Goal: Participate in discussion: Engage in conversation with other users on a specific topic

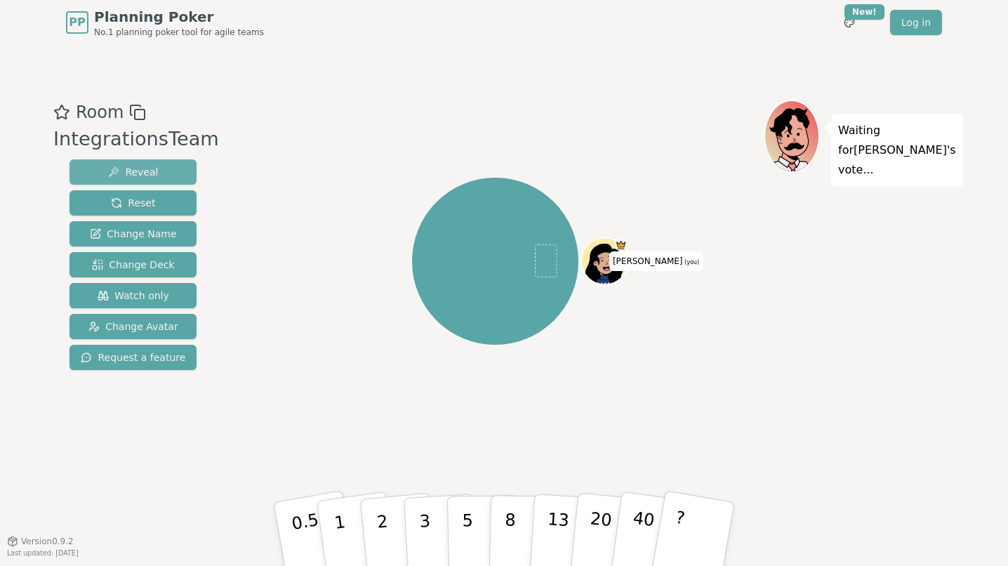
click at [164, 178] on button "Reveal" at bounding box center [133, 171] width 127 height 25
click at [154, 261] on span "Change Deck" at bounding box center [133, 265] width 82 height 14
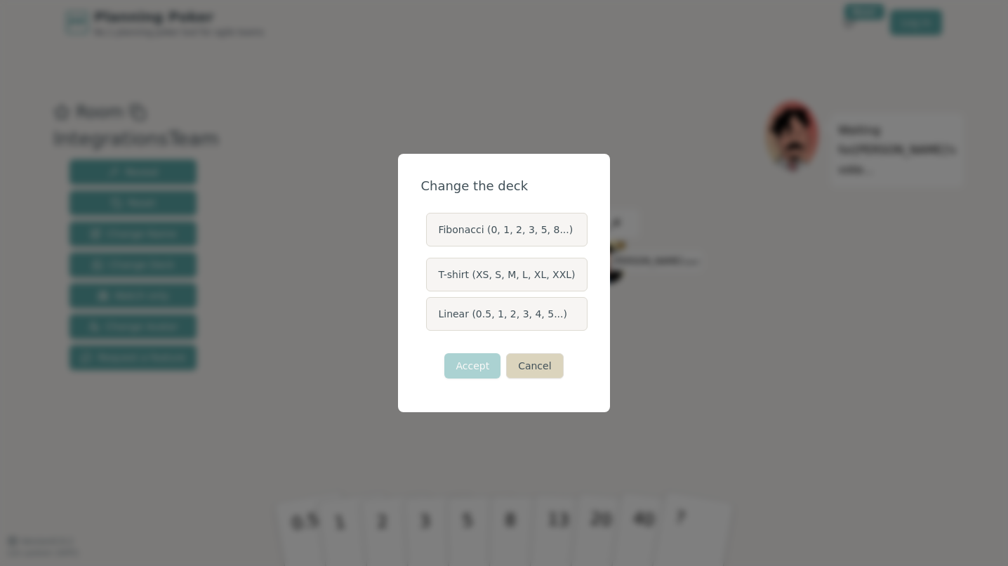
click at [535, 355] on button "Cancel" at bounding box center [534, 365] width 57 height 25
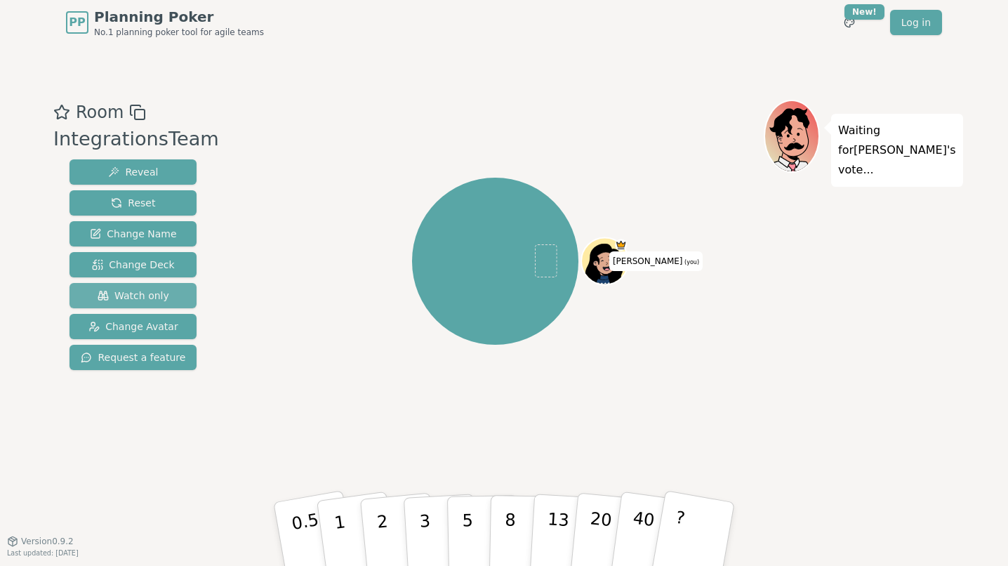
click at [147, 300] on span "Watch only" at bounding box center [134, 296] width 72 height 14
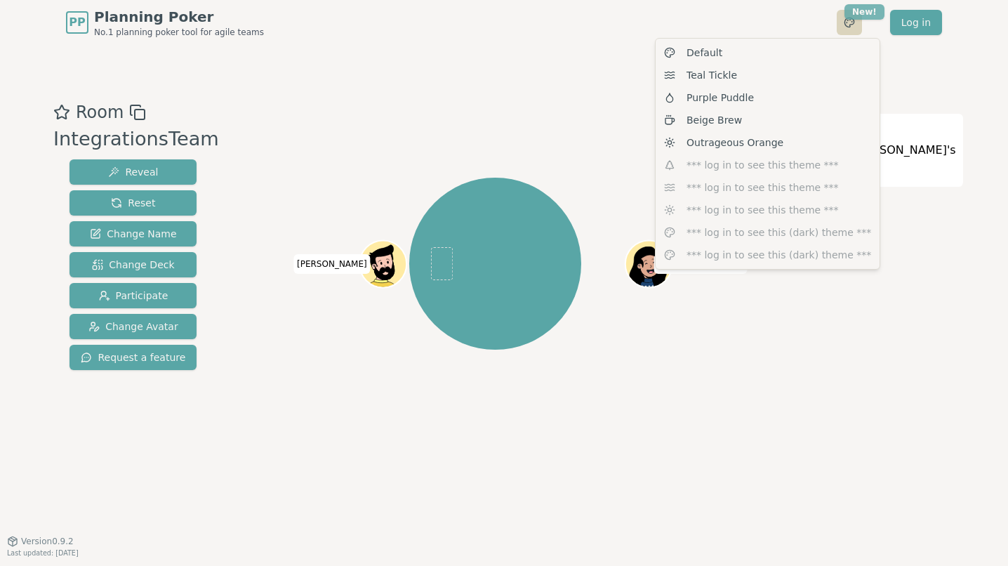
click at [862, 12] on html "PP Planning Poker No.1 planning poker tool for agile teams Toggle theme New! Lo…" at bounding box center [504, 283] width 1008 height 566
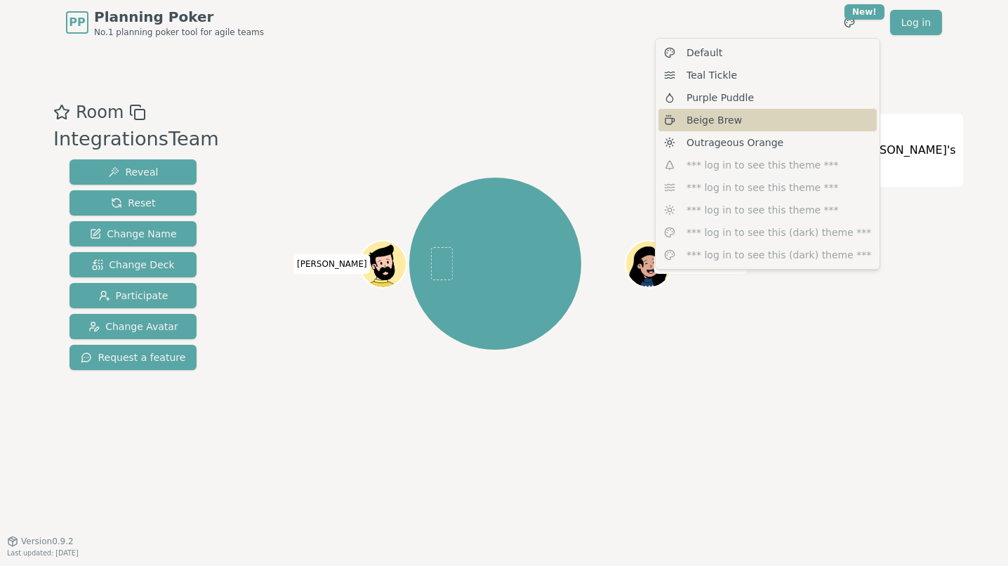
click at [732, 121] on span "Beige Brew" at bounding box center [714, 120] width 55 height 14
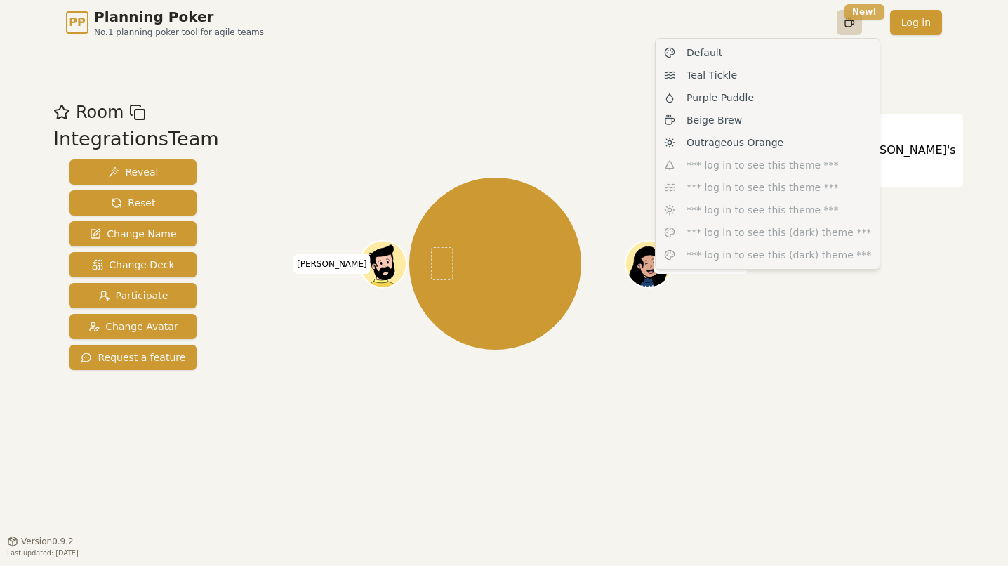
click at [863, 17] on html "PP Planning Poker No.1 planning poker tool for agile teams Toggle theme New! Lo…" at bounding box center [504, 283] width 1008 height 566
click at [794, 81] on div "Teal Tickle" at bounding box center [768, 75] width 218 height 22
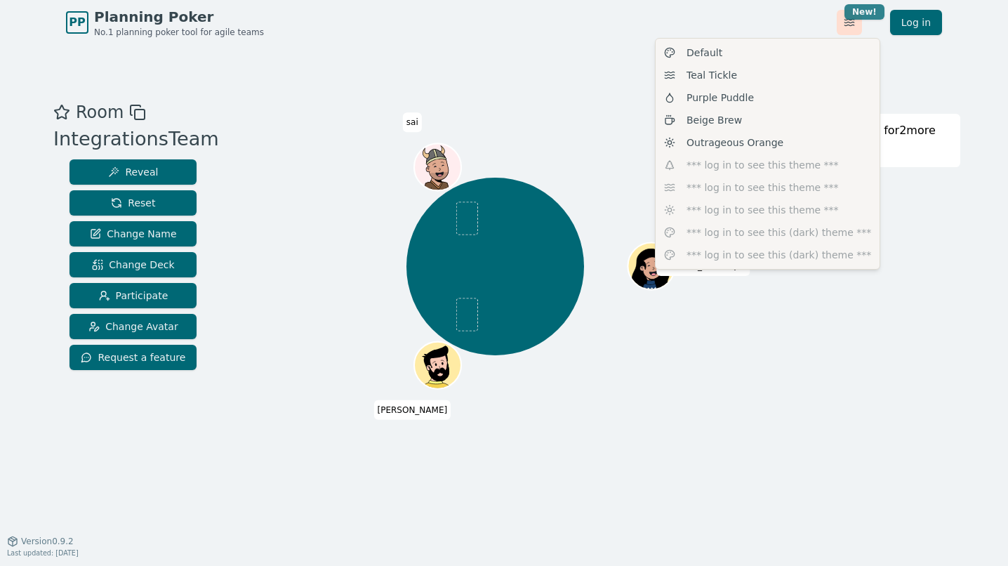
click at [865, 15] on html "PP Planning Poker No.1 planning poker tool for agile teams Toggle theme New! Lo…" at bounding box center [504, 283] width 1008 height 566
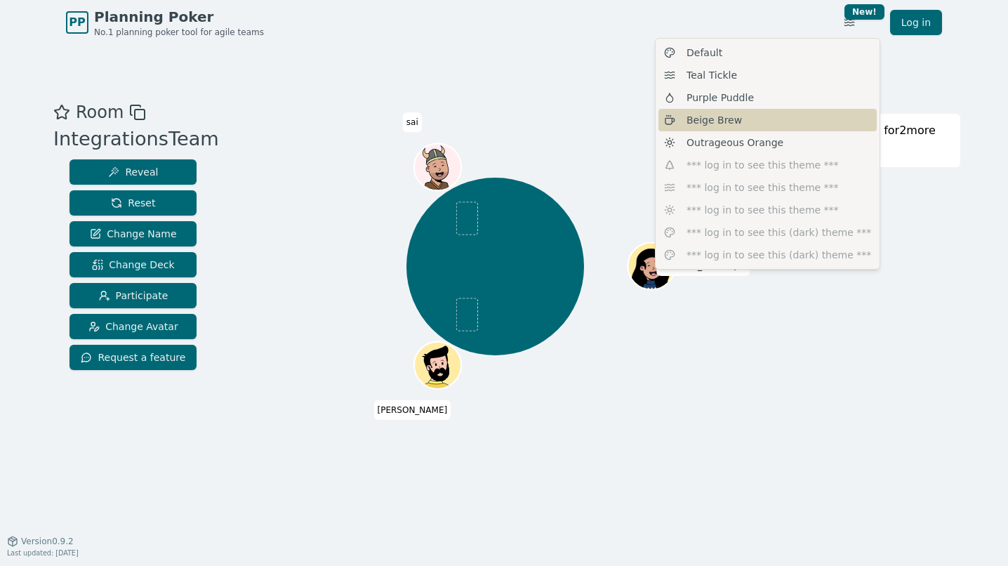
click at [785, 121] on div "Beige Brew" at bounding box center [768, 120] width 218 height 22
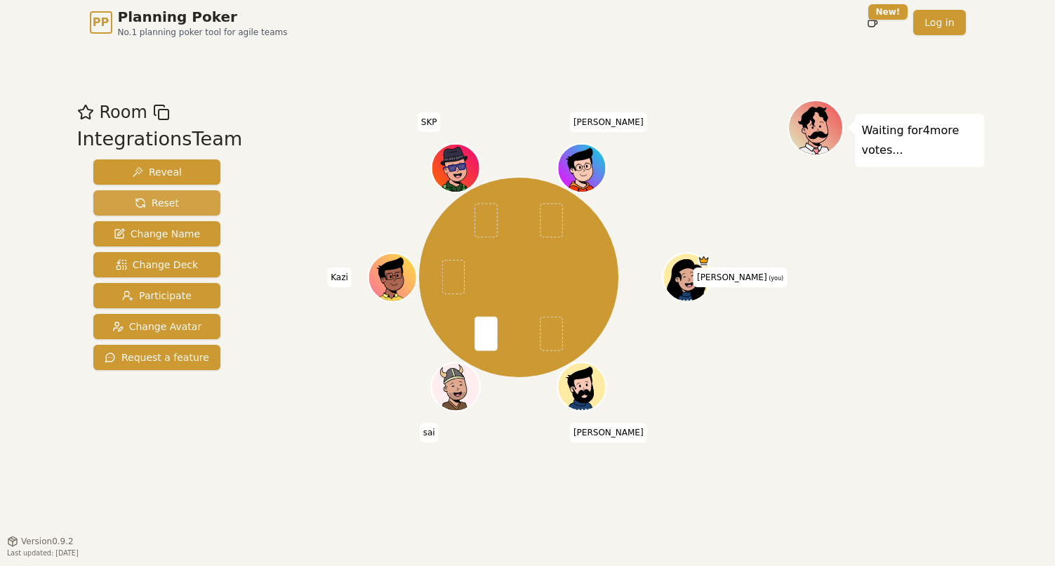
click at [140, 203] on span "Reset" at bounding box center [157, 203] width 44 height 14
click at [337, 171] on div "[PERSON_NAME] (you) [PERSON_NAME] [PERSON_NAME] SKP [PERSON_NAME]" at bounding box center [519, 277] width 537 height 305
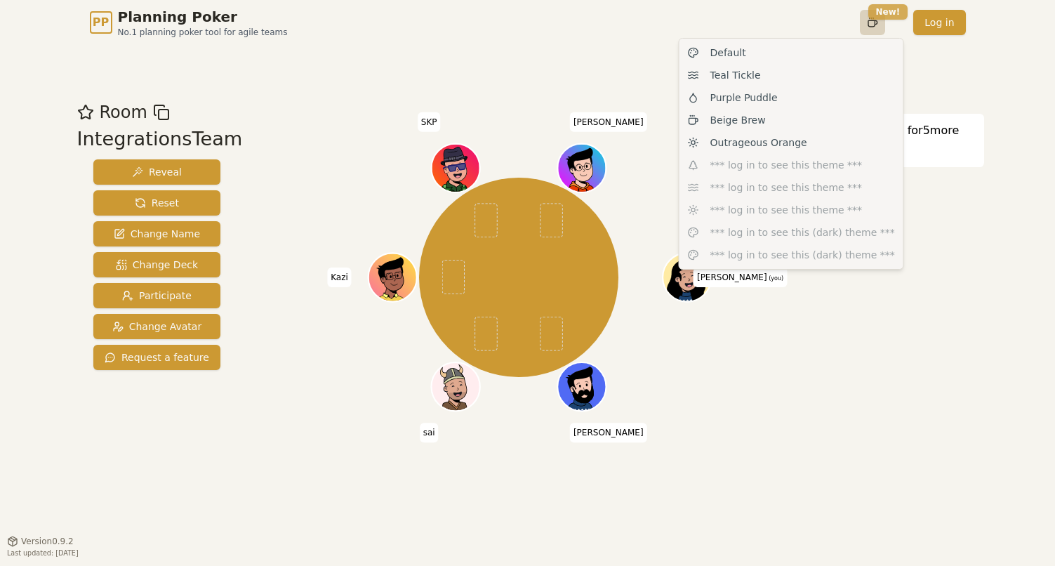
click at [895, 11] on html "PP Planning Poker No.1 planning poker tool for agile teams Toggle theme New! Lo…" at bounding box center [527, 283] width 1055 height 566
click at [827, 53] on div "Default" at bounding box center [792, 52] width 218 height 22
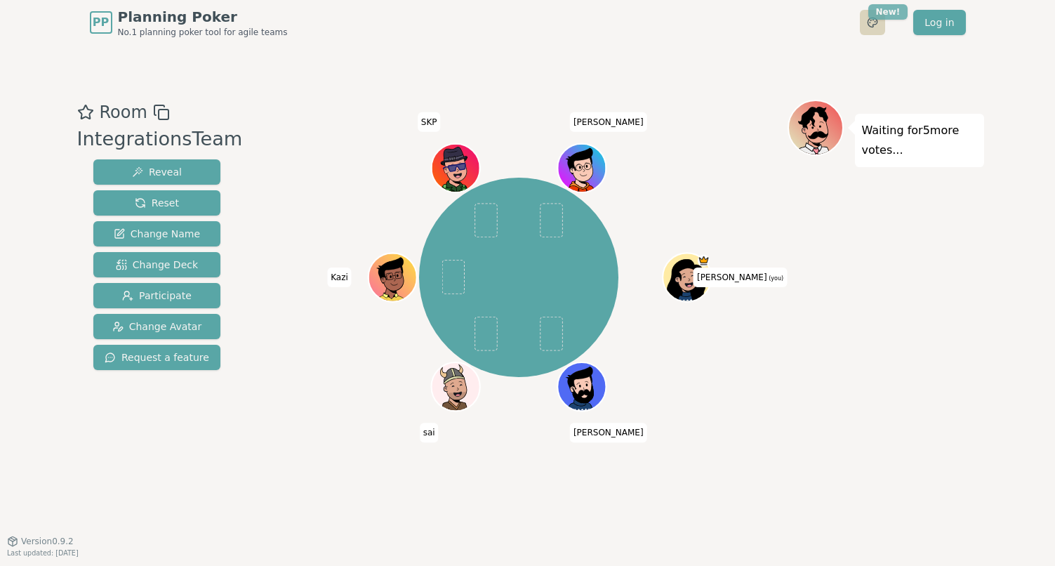
click at [881, 6] on html "PP Planning Poker No.1 planning poker tool for agile teams Toggle theme New! Lo…" at bounding box center [527, 283] width 1055 height 566
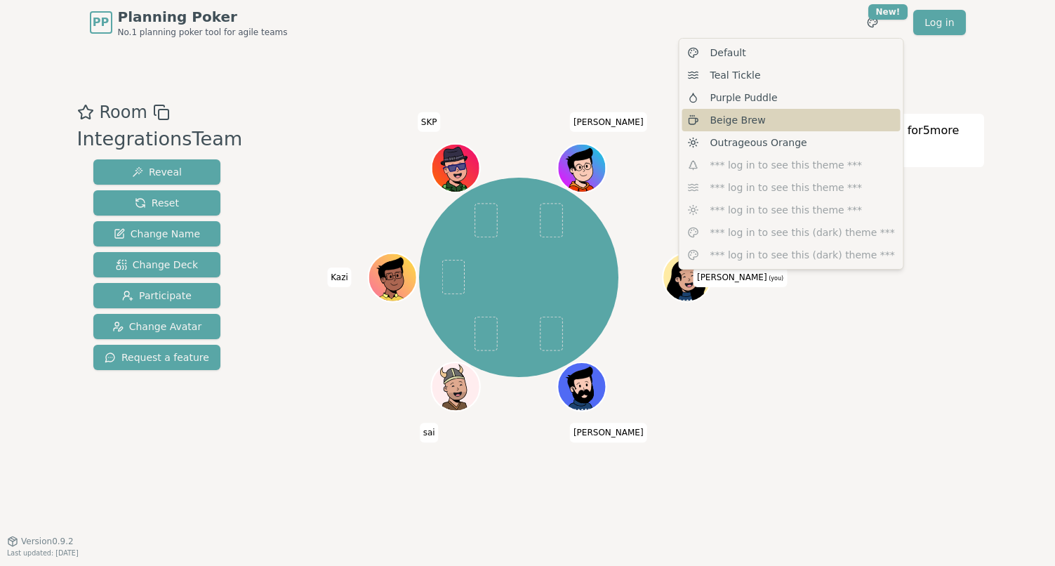
click at [838, 119] on div "Beige Brew" at bounding box center [792, 120] width 218 height 22
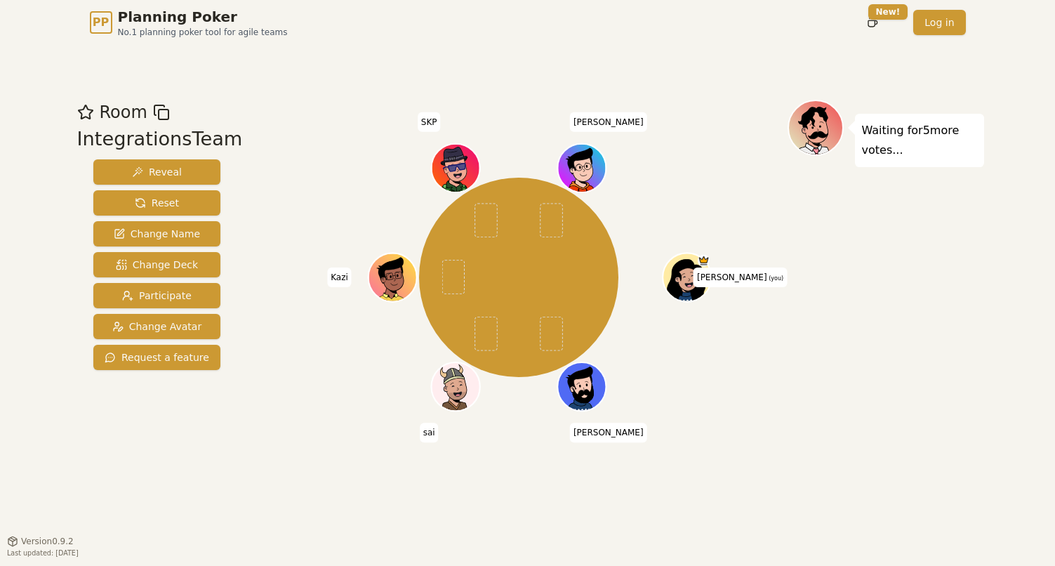
click at [831, 81] on div "Room IntegrationsTeam Reveal Reset Change Name Change Deck Participate Change A…" at bounding box center [528, 293] width 913 height 496
click at [685, 279] on icon at bounding box center [688, 277] width 47 height 6
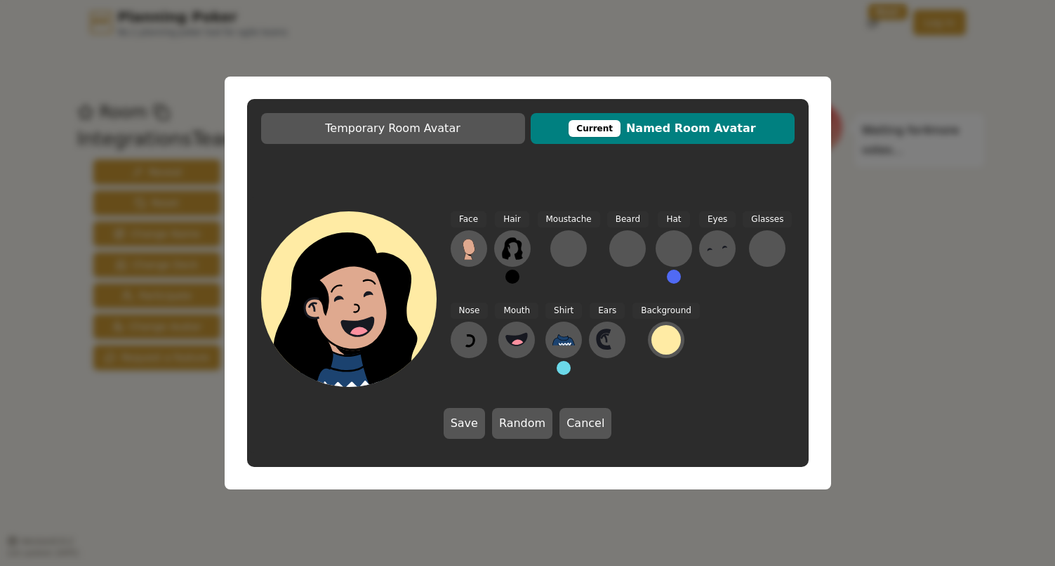
click at [643, 131] on span "Current Named Room Avatar" at bounding box center [663, 128] width 250 height 17
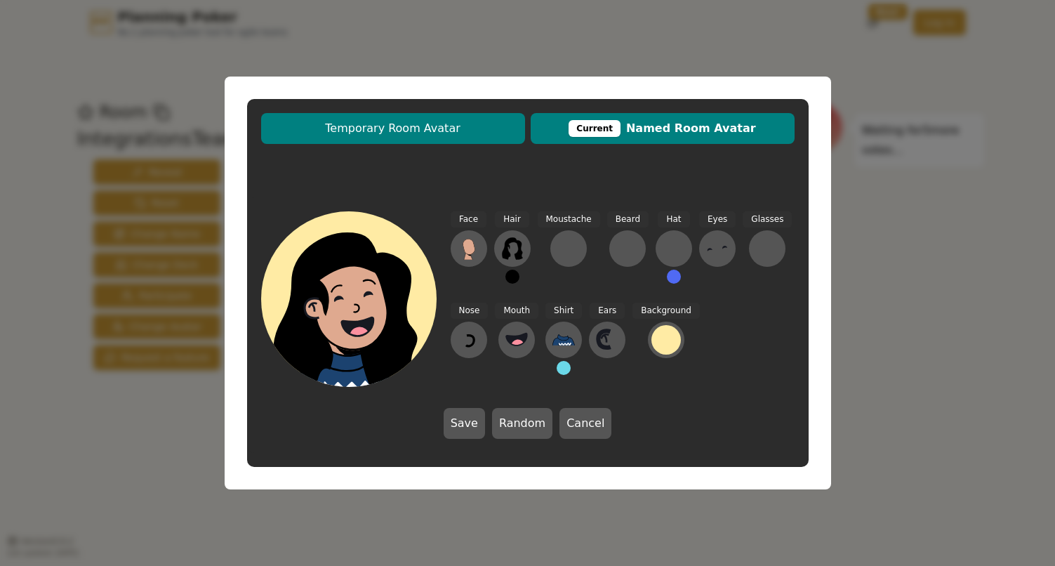
click at [426, 134] on span "Temporary Room Avatar" at bounding box center [393, 128] width 250 height 17
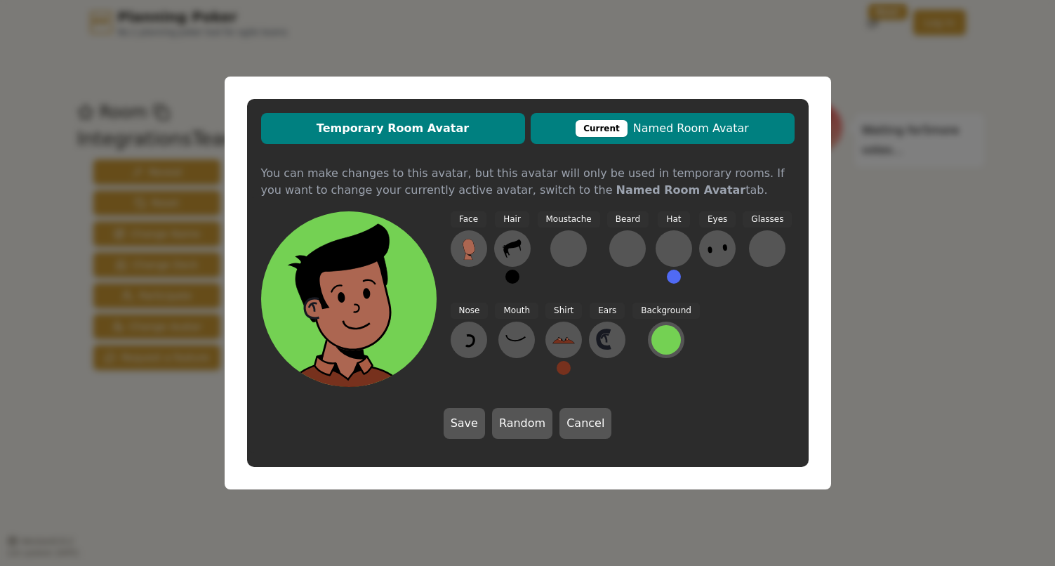
click at [615, 131] on div "Current" at bounding box center [602, 128] width 52 height 17
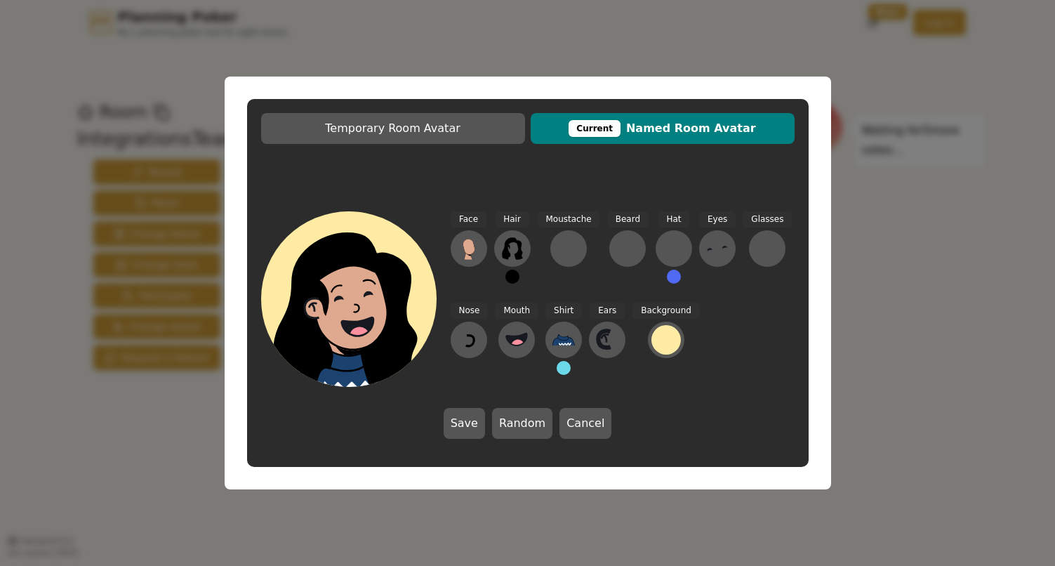
click at [624, 525] on div "Temporary Room Avatar Current Named Room Avatar Face Hair Moustache [PERSON_NAM…" at bounding box center [527, 283] width 1055 height 566
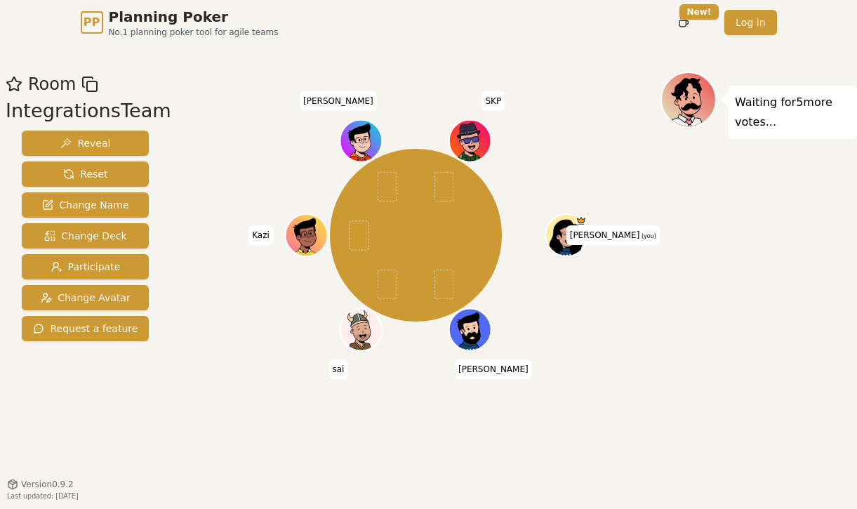
click at [440, 58] on div "Room IntegrationsTeam Reveal Reset Change Name Change Deck Participate Change A…" at bounding box center [428, 264] width 857 height 439
click at [765, 217] on div "Waiting for 5 more votes..." at bounding box center [759, 265] width 197 height 386
click at [666, 354] on div "Waiting for 5 more votes..." at bounding box center [759, 265] width 197 height 386
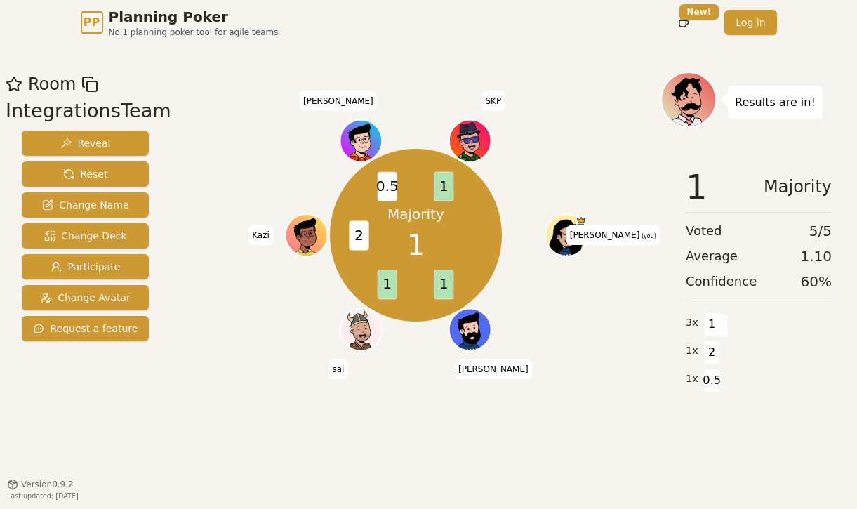
click at [270, 358] on div "Majority 1 1 1 2 0.5 1 [PERSON_NAME] (you) [PERSON_NAME] [PERSON_NAME] SKP" at bounding box center [415, 235] width 489 height 277
click at [744, 407] on div "1 Majority Voted 5 / 5 Average 1.10 Confidence 60 % 3 x 1 1 x 2 1 x 0.5" at bounding box center [759, 296] width 197 height 281
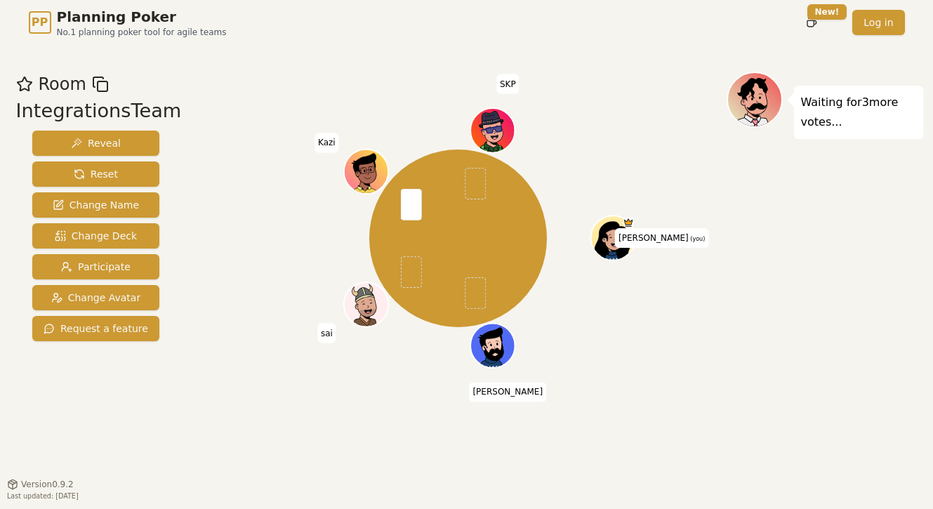
click at [277, 107] on div "[PERSON_NAME] (you) [PERSON_NAME] [PERSON_NAME] SKP" at bounding box center [458, 238] width 537 height 283
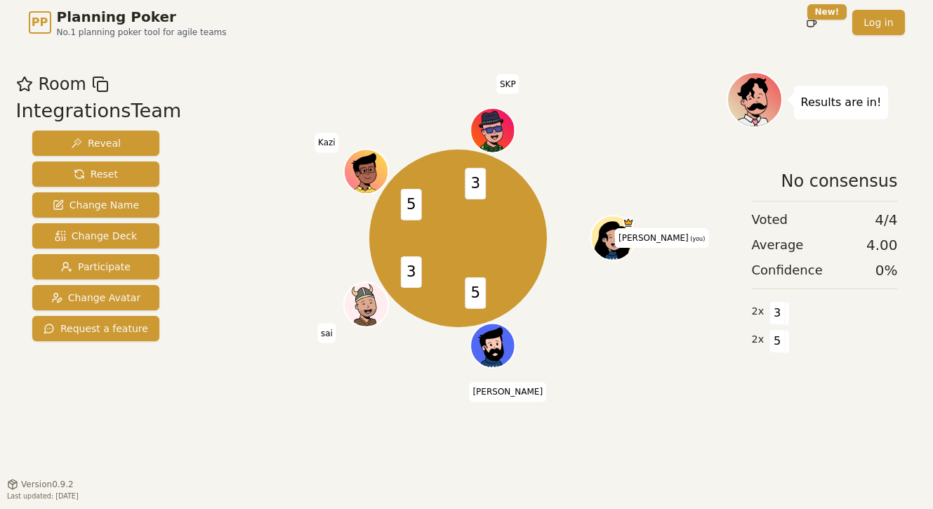
click at [225, 187] on div "5 3 5 3 [PERSON_NAME] (you) [PERSON_NAME] [PERSON_NAME] SKP" at bounding box center [458, 238] width 537 height 283
